Goal: Find specific page/section: Find specific page/section

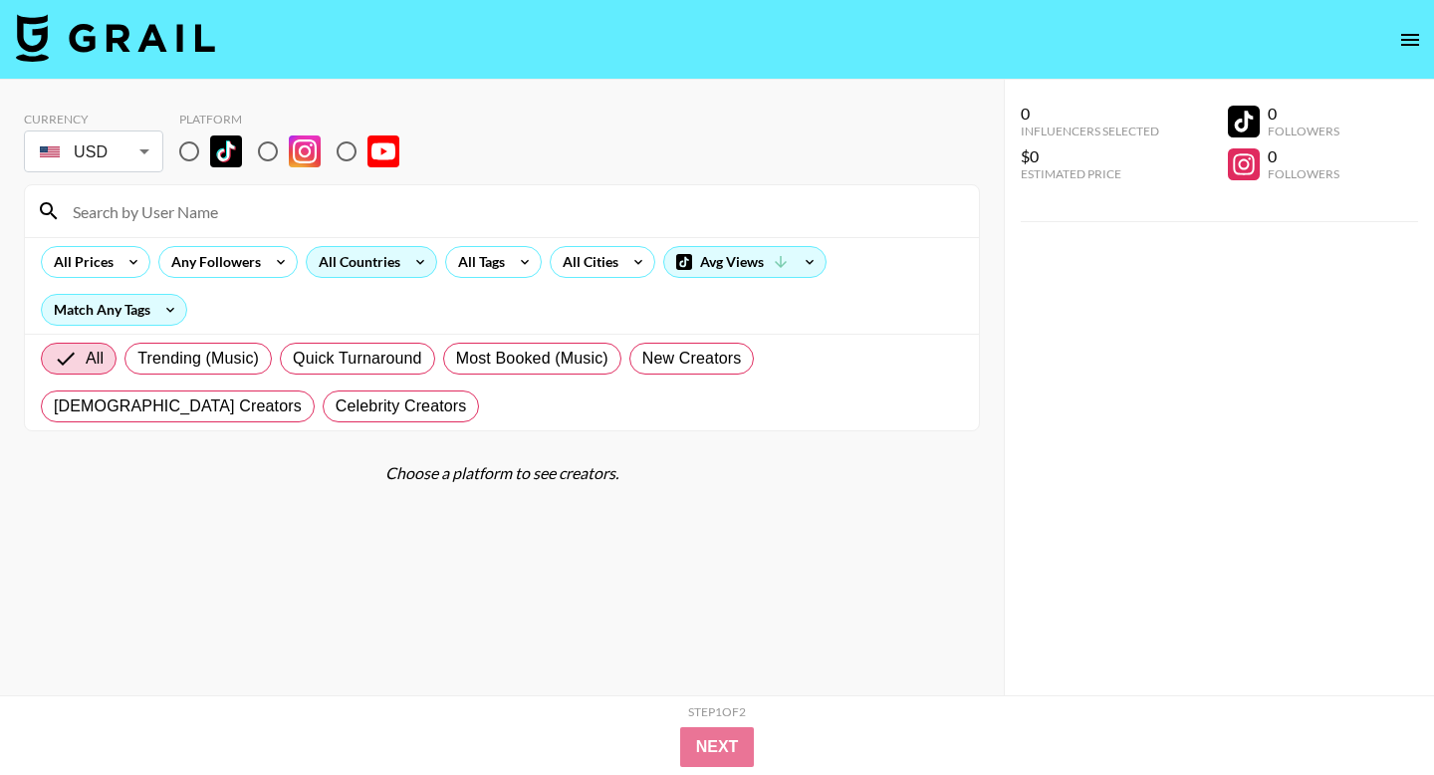
click at [379, 273] on div "All Countries" at bounding box center [356, 262] width 98 height 30
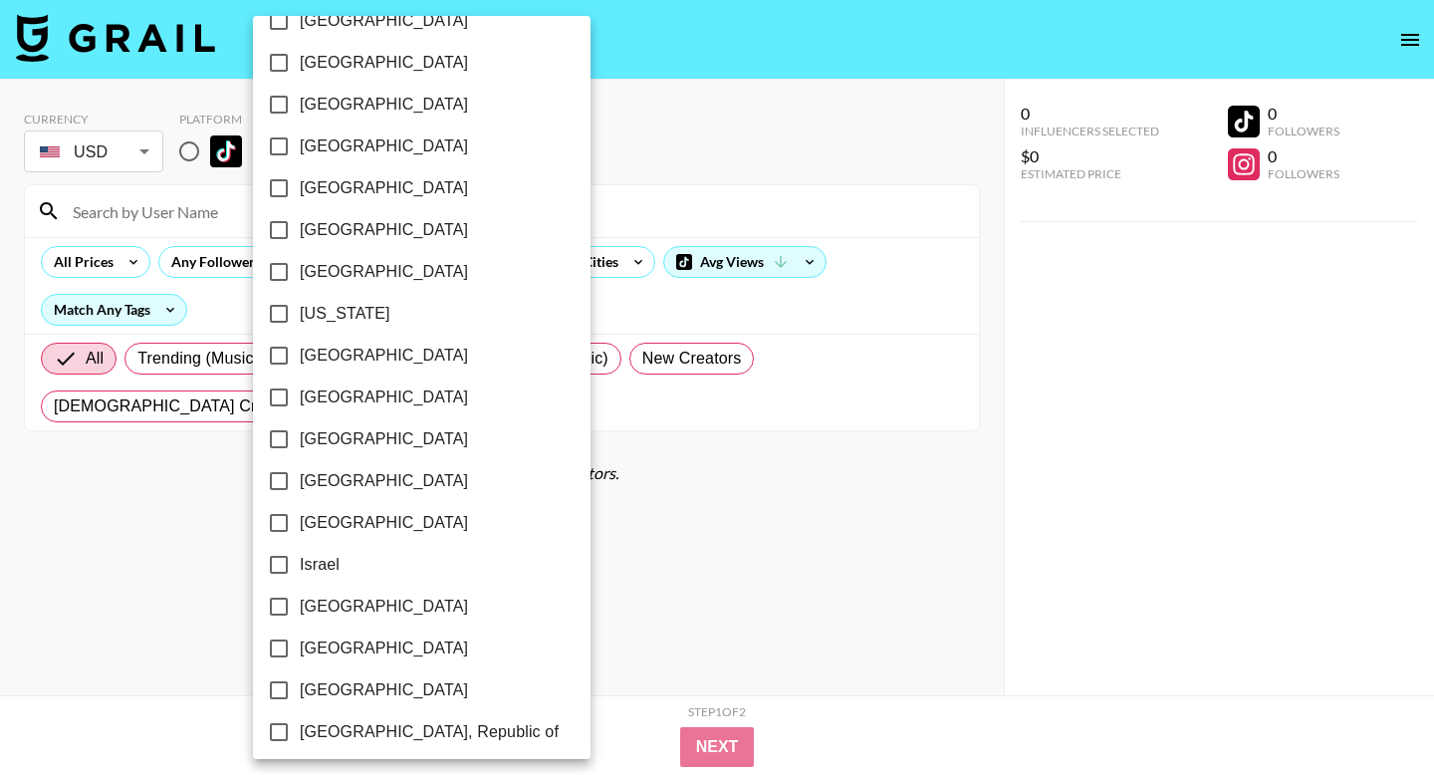
scroll to position [452, 0]
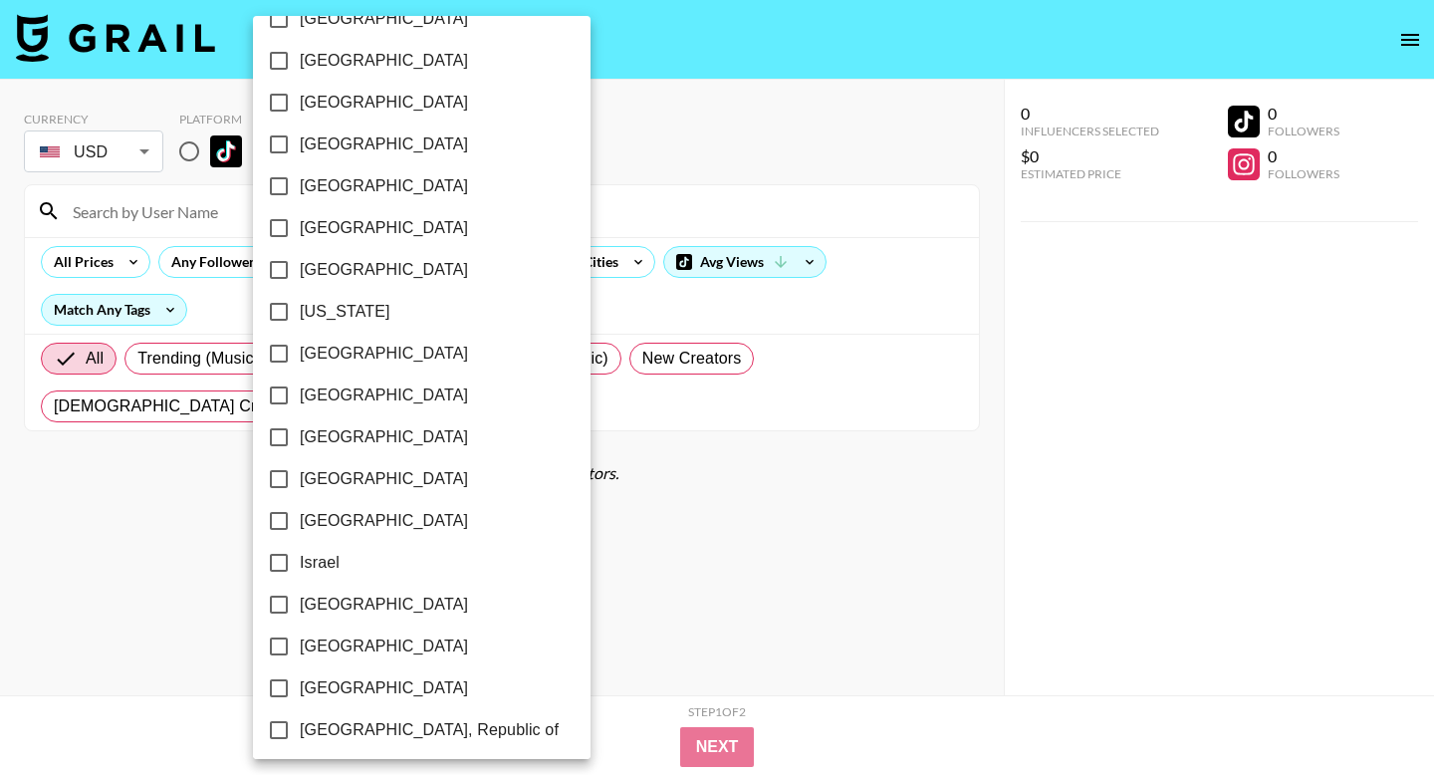
click at [326, 366] on label "[GEOGRAPHIC_DATA]" at bounding box center [408, 354] width 301 height 42
click at [300, 366] on input "[GEOGRAPHIC_DATA]" at bounding box center [279, 354] width 42 height 42
checkbox input "true"
click at [534, 306] on div at bounding box center [717, 387] width 1434 height 775
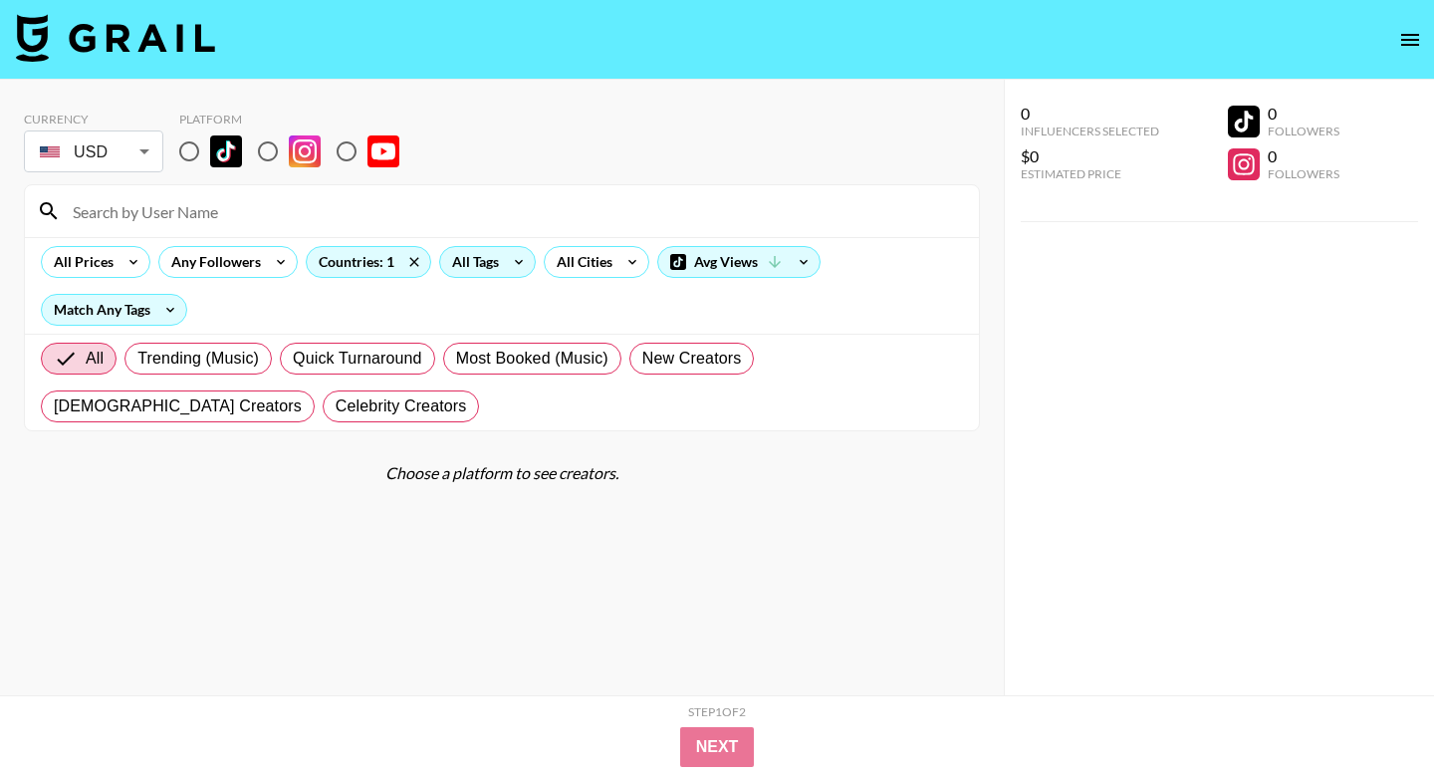
click at [468, 259] on div "All Tags" at bounding box center [471, 262] width 63 height 30
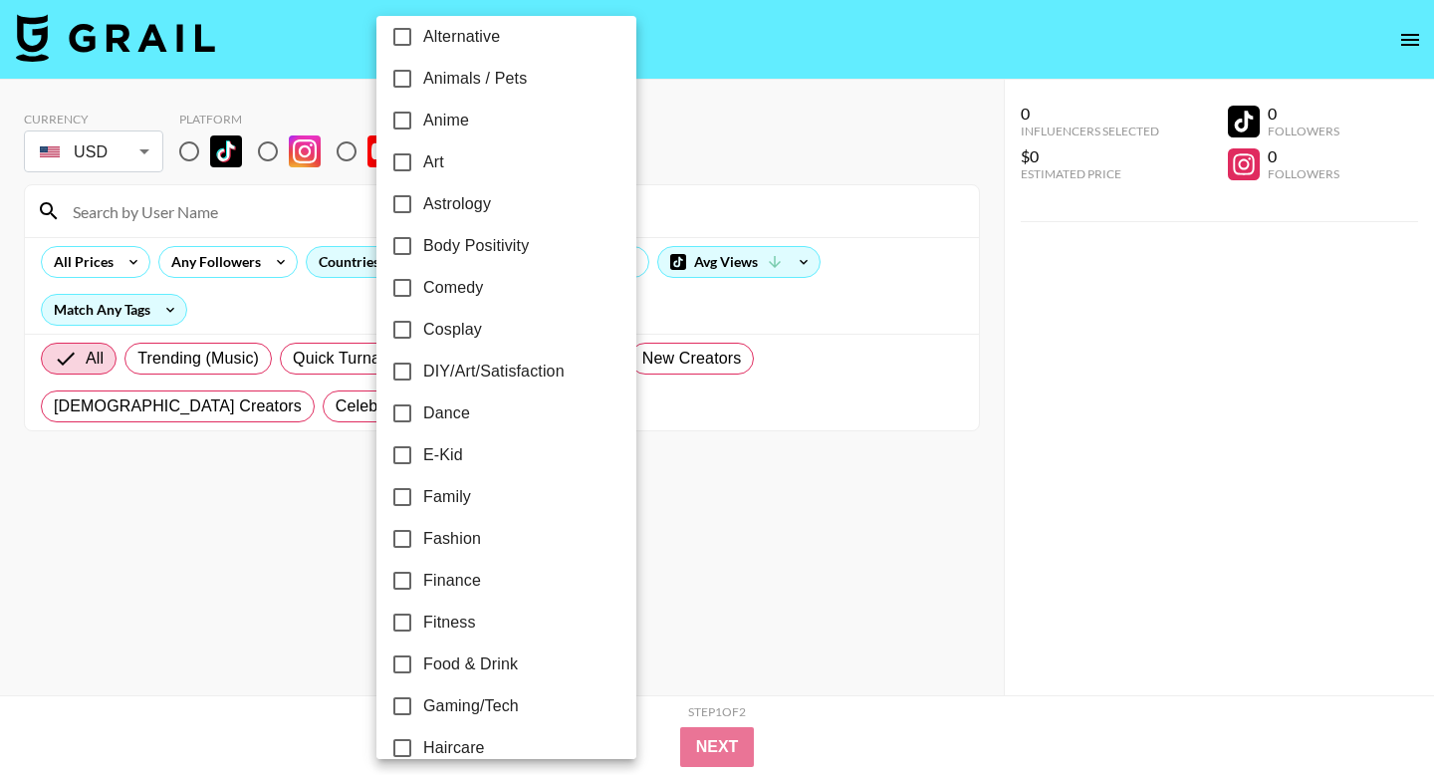
scroll to position [143, 0]
click at [440, 417] on span "Dance" at bounding box center [446, 411] width 47 height 24
click at [423, 417] on input "Dance" at bounding box center [402, 411] width 42 height 42
checkbox input "true"
click at [729, 763] on div at bounding box center [717, 387] width 1434 height 775
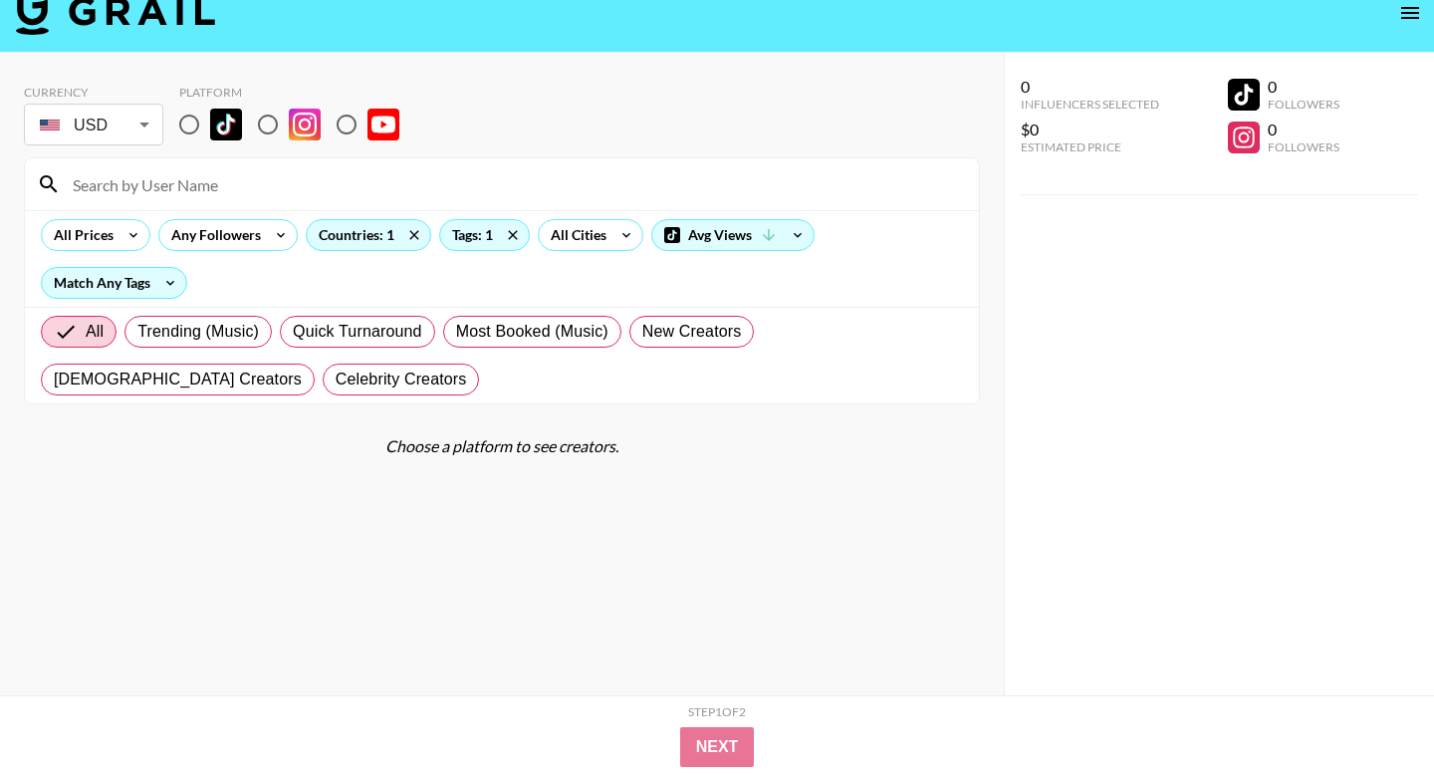
scroll to position [33, 0]
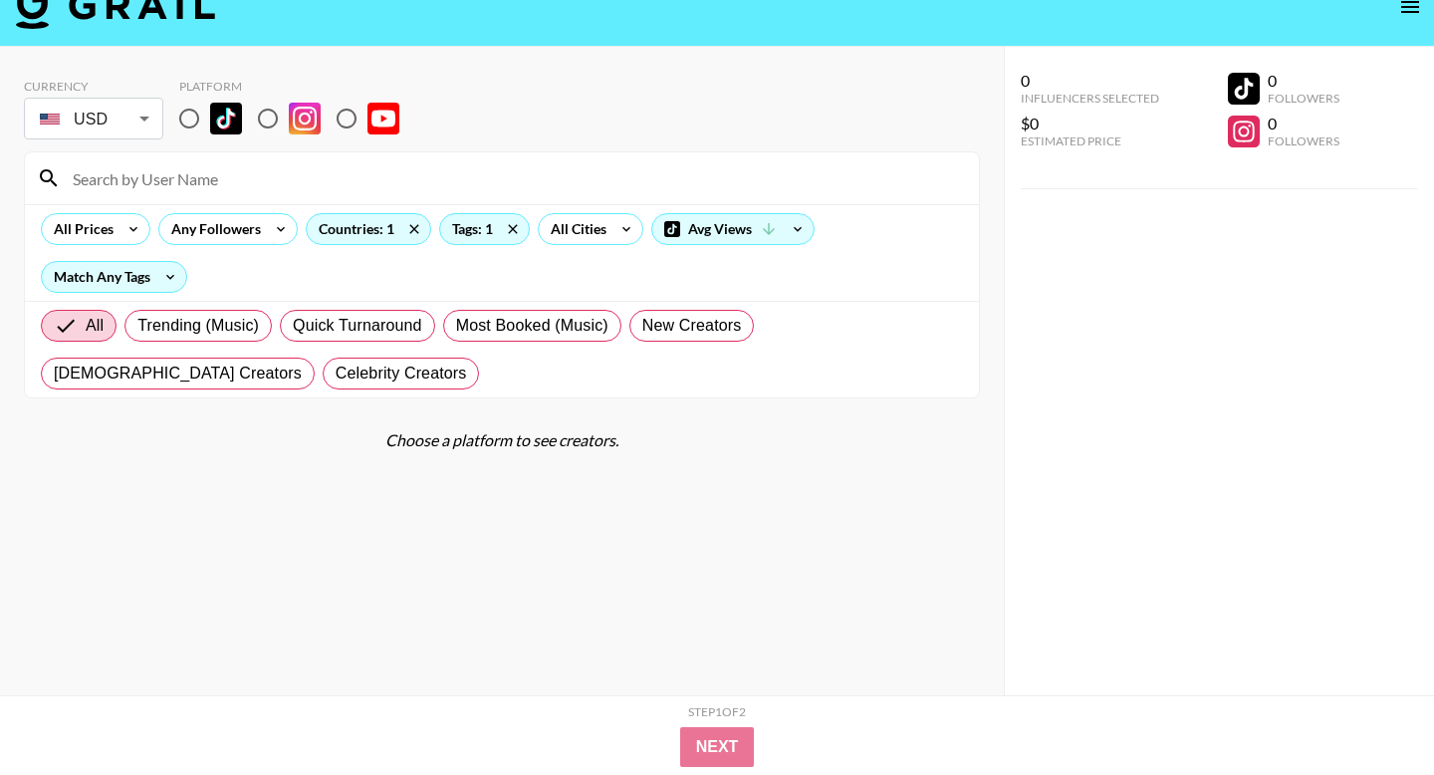
click at [192, 113] on input "radio" at bounding box center [189, 119] width 42 height 42
radio input "true"
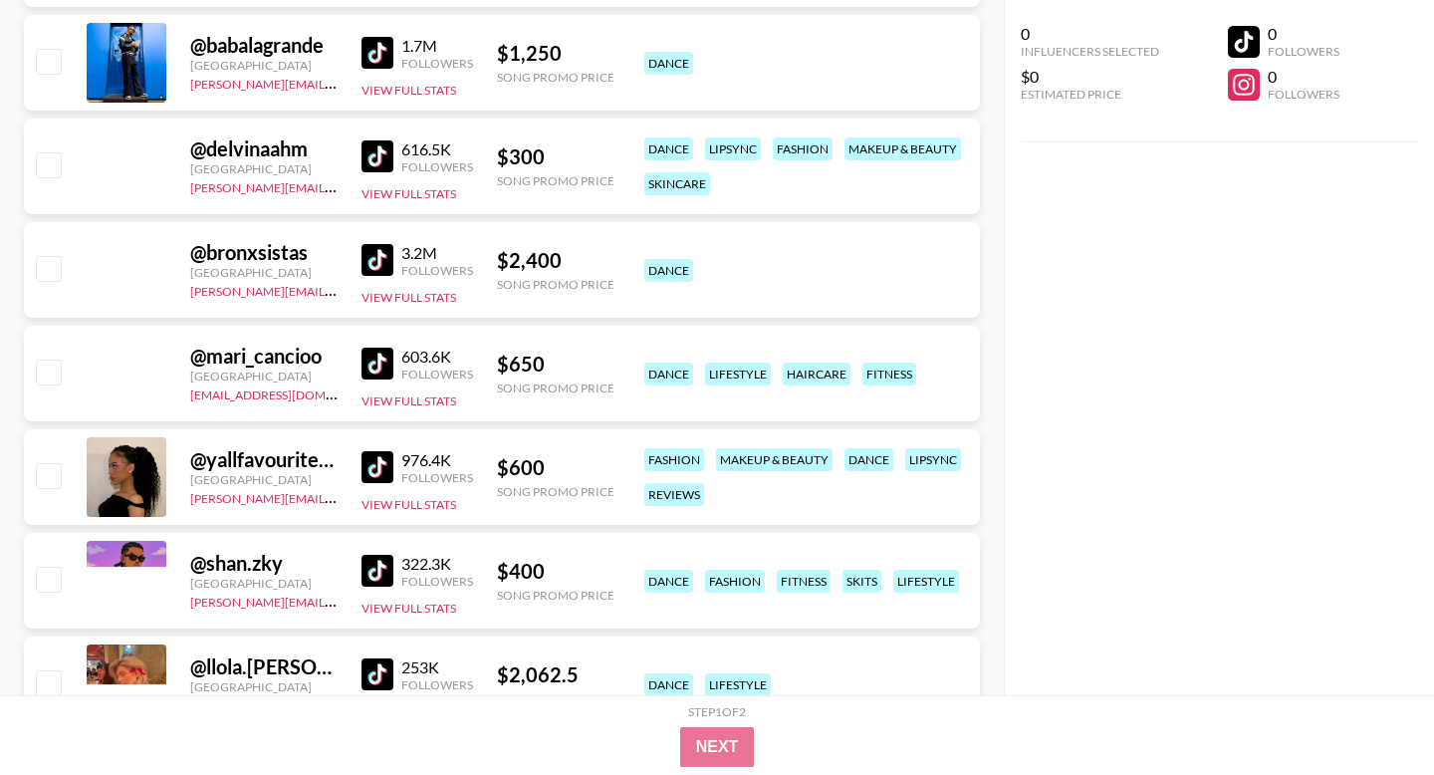
scroll to position [4452, 0]
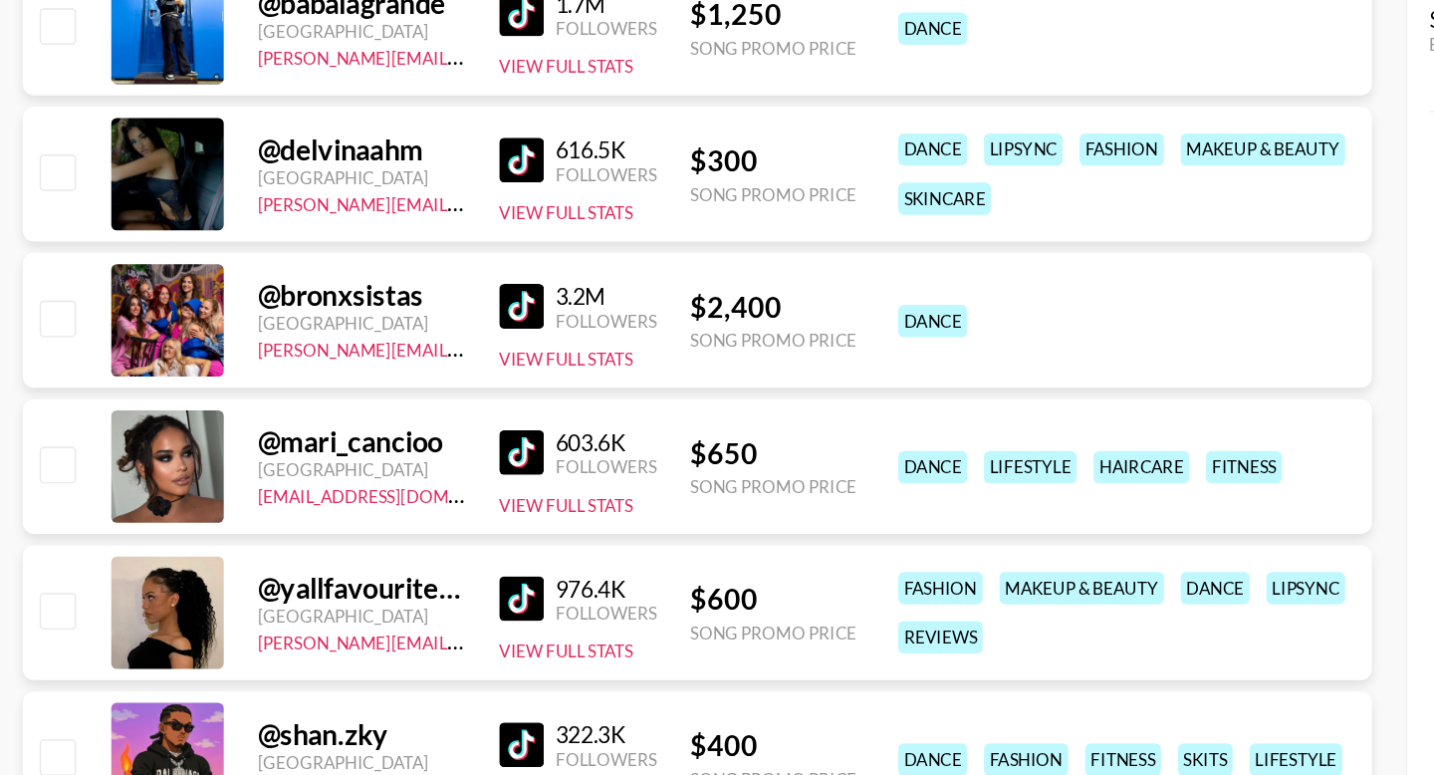
click at [380, 178] on img at bounding box center [378, 176] width 32 height 32
